Goal: Information Seeking & Learning: Learn about a topic

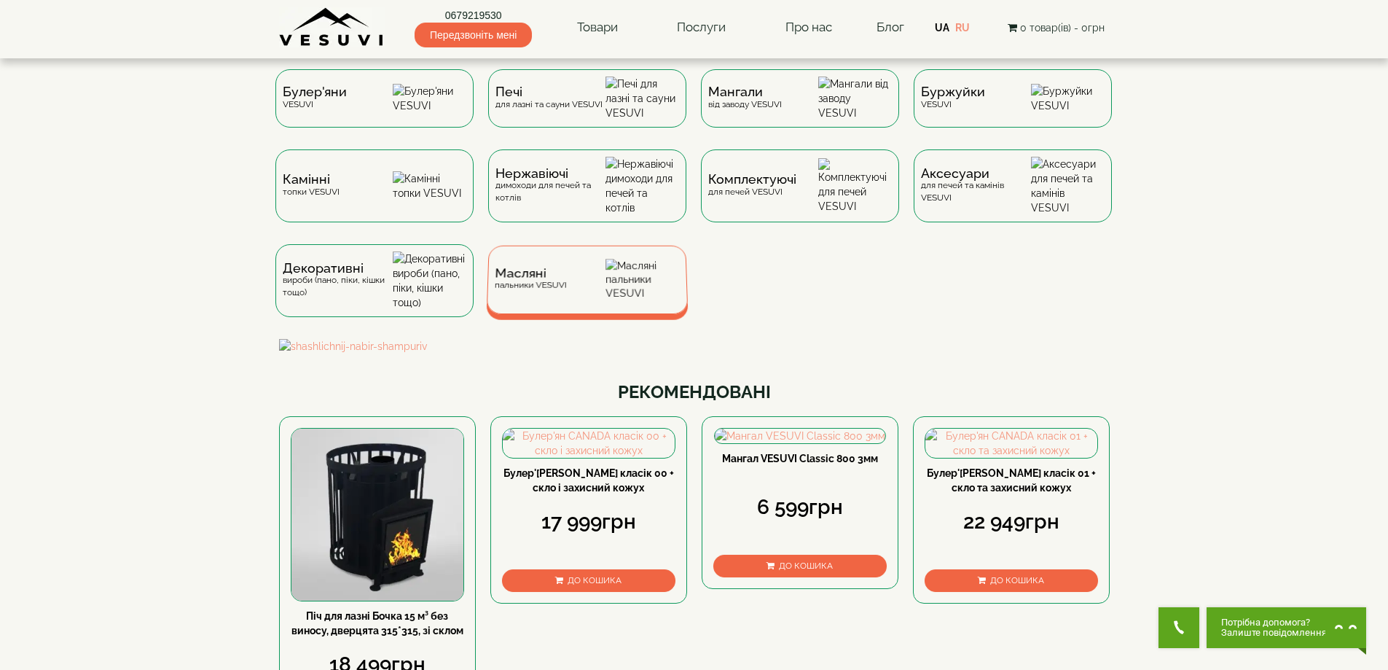
click at [577, 285] on div "Масляні пальники VESUVI" at bounding box center [587, 280] width 202 height 69
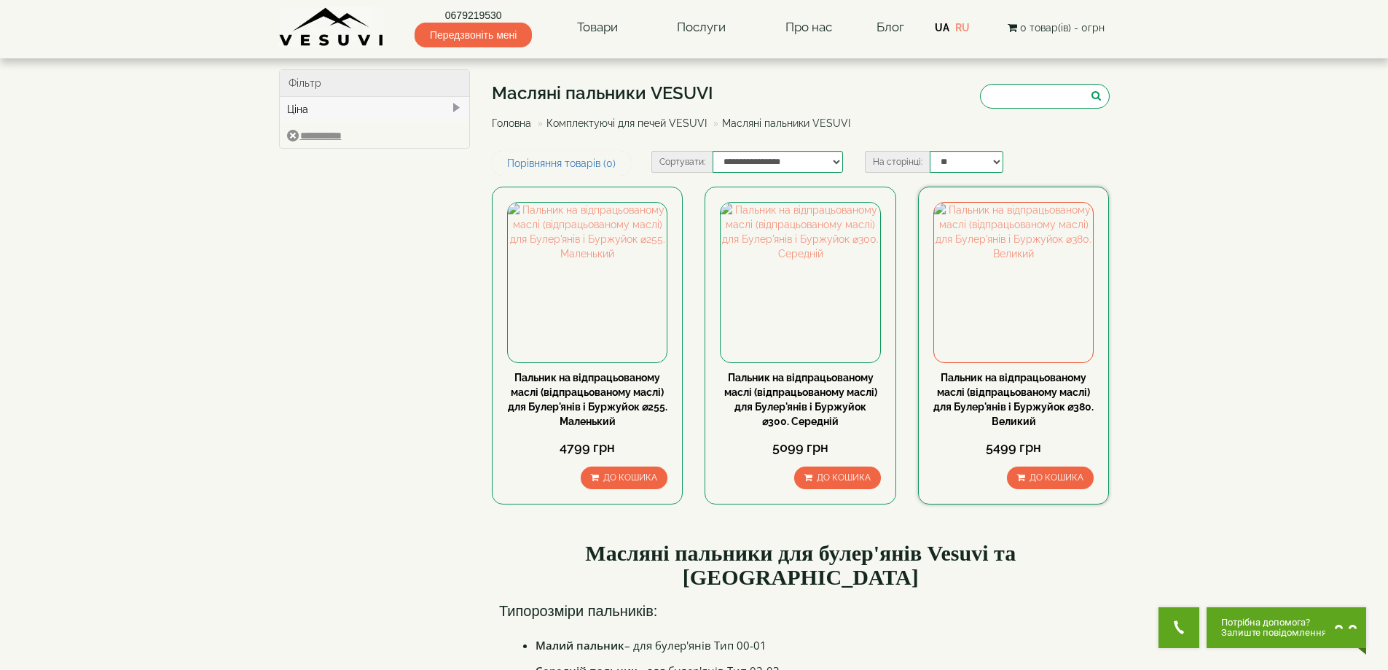
click at [929, 262] on div "Пальник на відпрацьованому маслі (відпрацьованому маслі) для Булер'янів і Буржу…" at bounding box center [1013, 346] width 191 height 318
click at [948, 264] on img at bounding box center [1013, 282] width 159 height 159
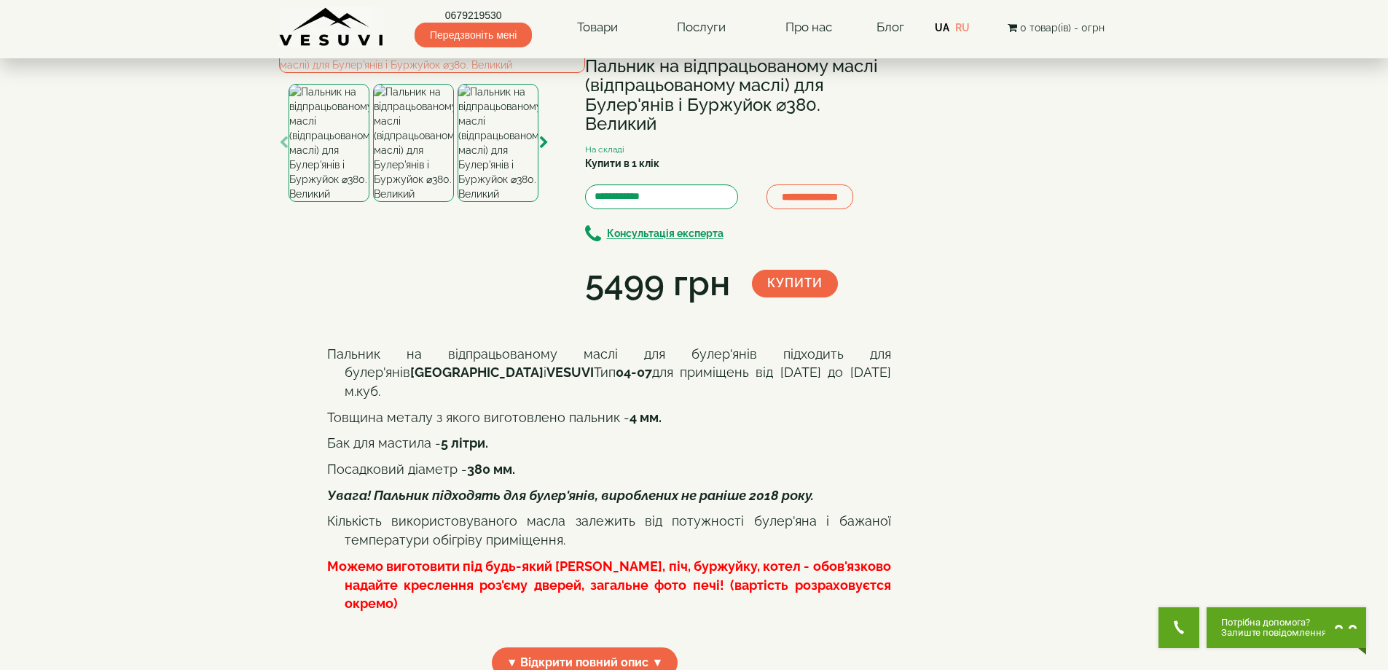
scroll to position [146, 0]
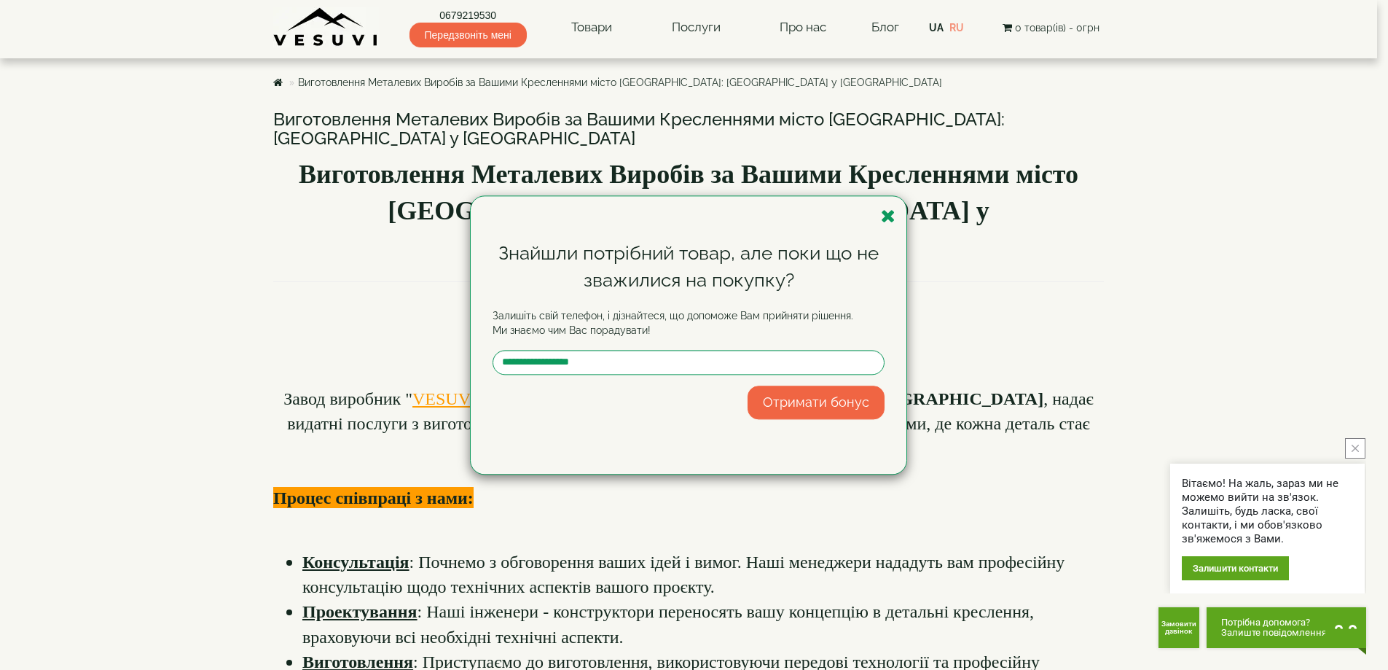
click at [591, 28] on div "Знайшли потрібний товар, але поки що не зважилися на покупку? Залишіть свій тел…" at bounding box center [694, 335] width 1388 height 670
click at [884, 218] on icon "button" at bounding box center [888, 216] width 15 height 18
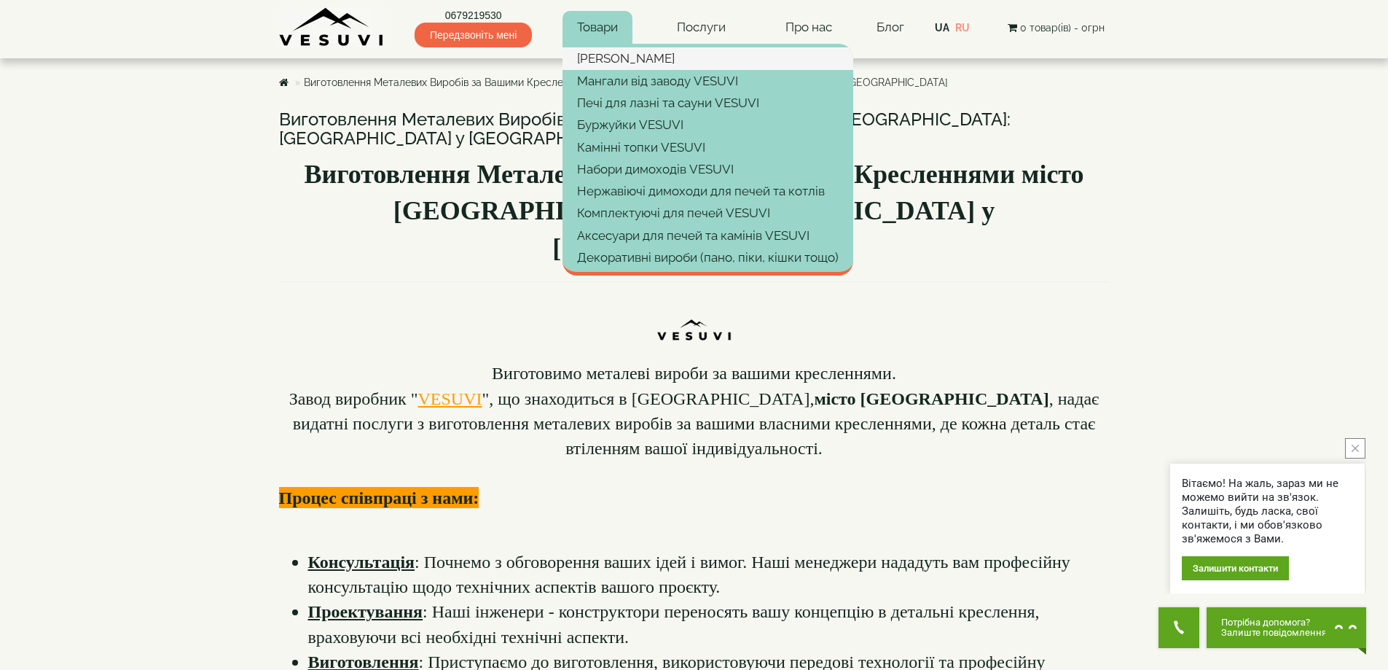
click at [609, 57] on link "[PERSON_NAME]" at bounding box center [708, 58] width 291 height 22
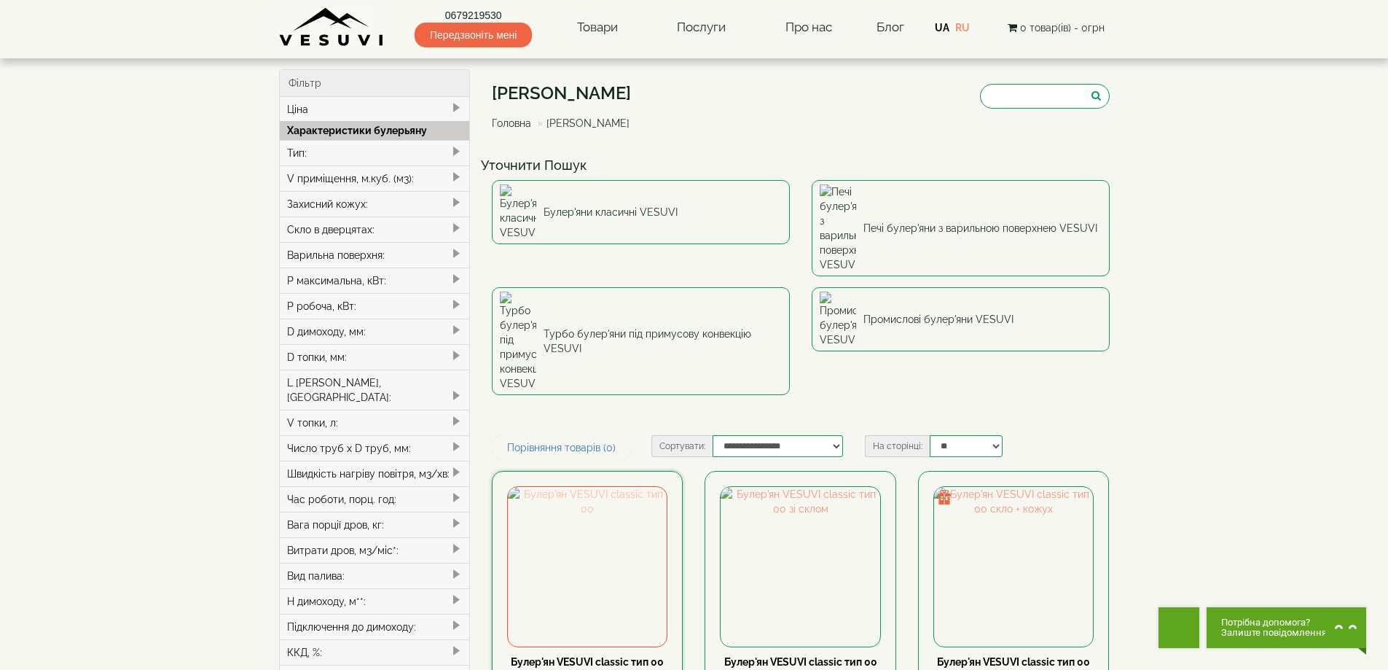
drag, startPoint x: 0, startPoint y: 0, endPoint x: 612, endPoint y: 453, distance: 761.8
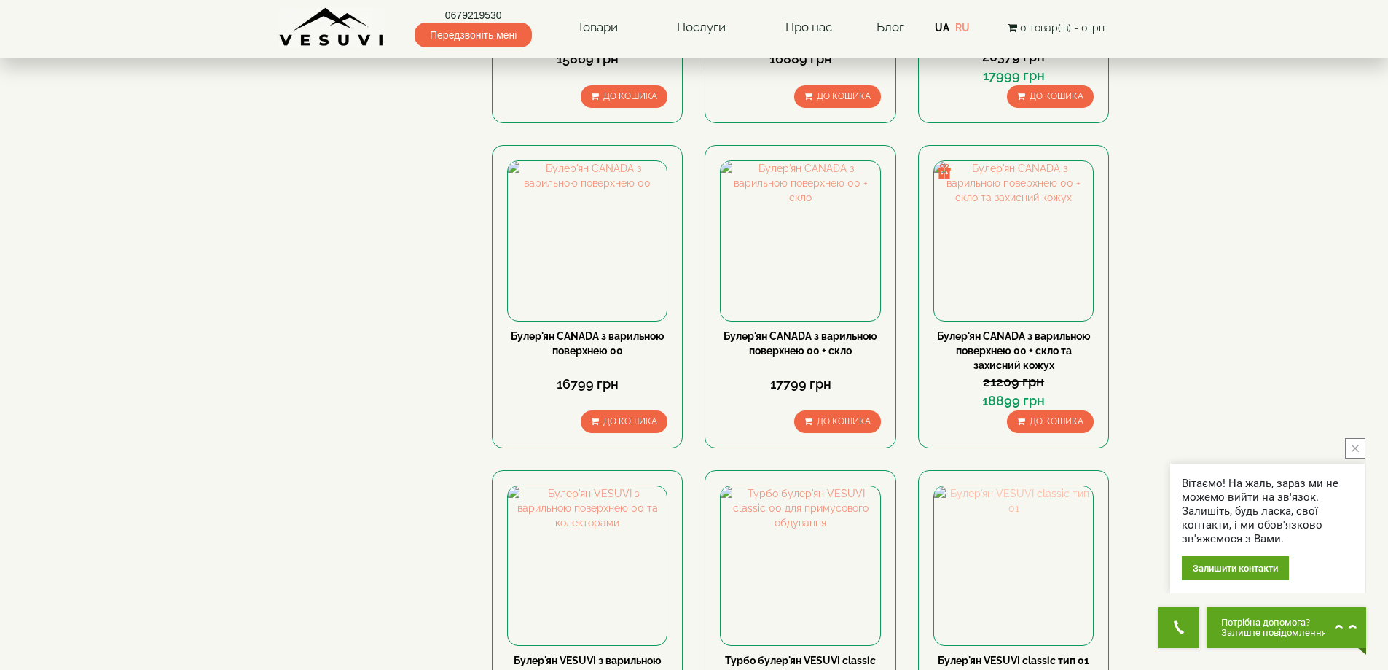
scroll to position [1093, 0]
